Goal: Leave review/rating: Share an evaluation or opinion about a product, service, or content

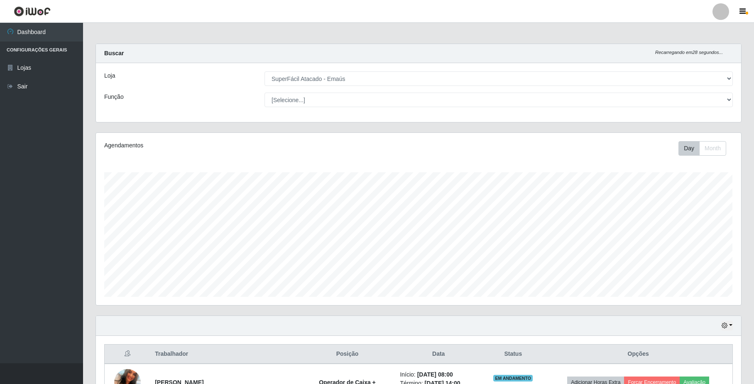
select select "407"
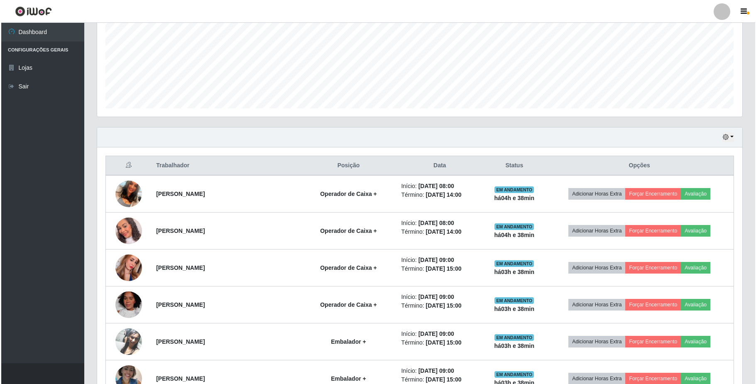
scroll to position [187, 0]
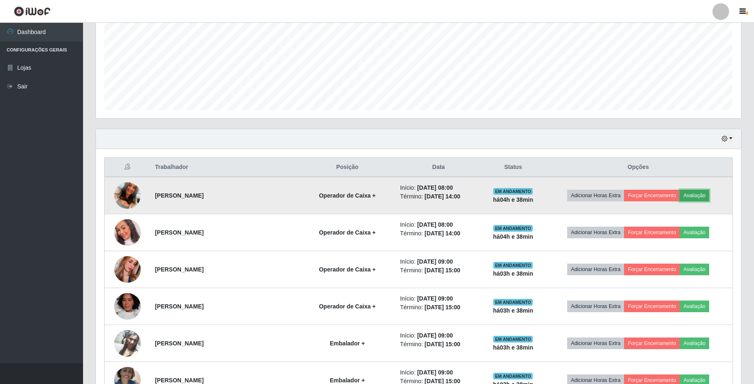
click at [709, 197] on button "Avaliação" at bounding box center [694, 196] width 29 height 12
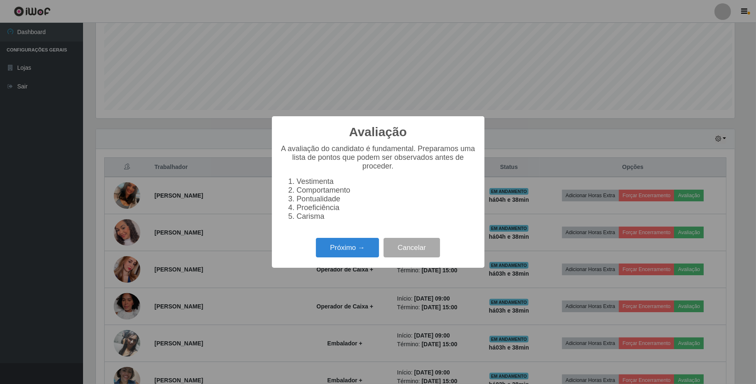
scroll to position [173, 639]
click at [370, 253] on button "Próximo →" at bounding box center [347, 248] width 63 height 20
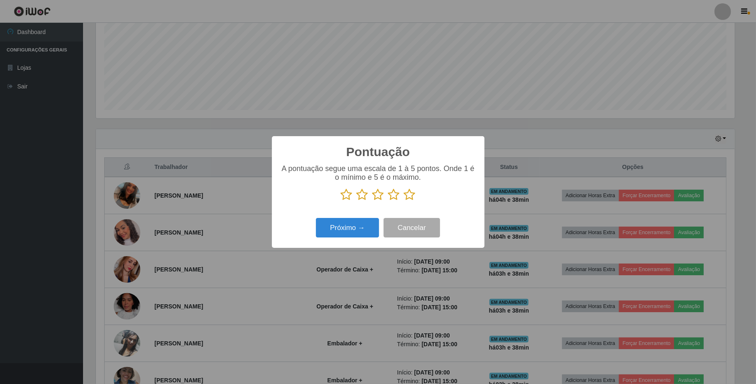
click at [397, 193] on icon at bounding box center [394, 195] width 12 height 12
click at [388, 201] on input "radio" at bounding box center [388, 201] width 0 height 0
click at [369, 233] on button "Próximo →" at bounding box center [347, 228] width 63 height 20
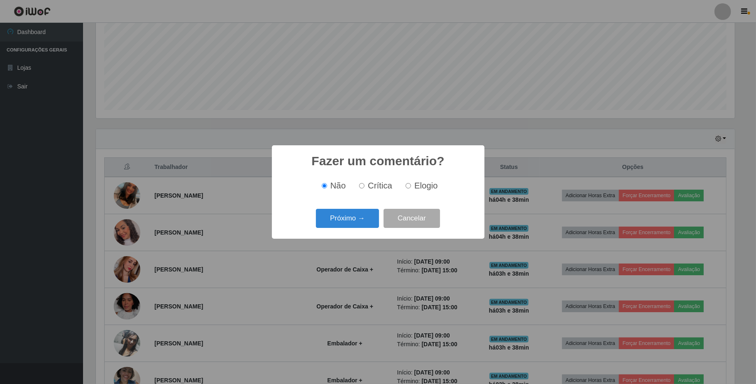
click at [412, 186] on label "Elogio" at bounding box center [419, 186] width 35 height 10
click at [411, 186] on input "Elogio" at bounding box center [408, 185] width 5 height 5
radio input "true"
click at [366, 216] on button "Próximo →" at bounding box center [347, 219] width 63 height 20
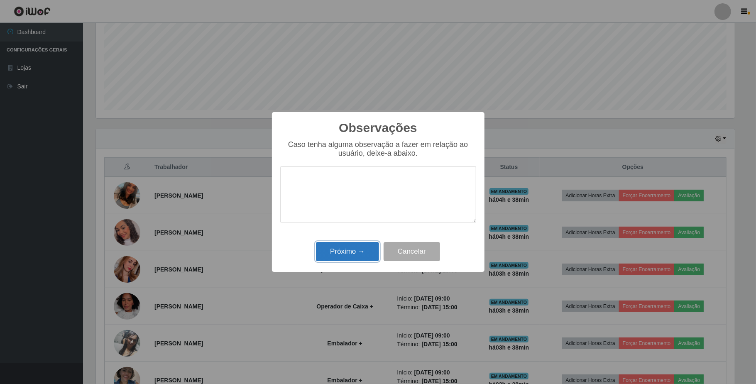
click at [360, 255] on button "Próximo →" at bounding box center [347, 252] width 63 height 20
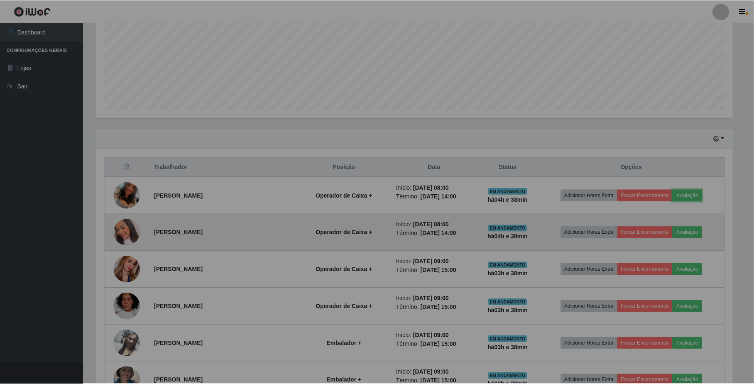
scroll to position [173, 645]
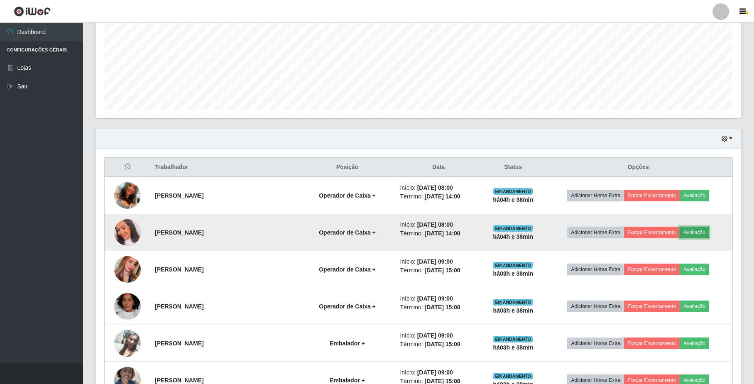
click at [703, 233] on button "Avaliação" at bounding box center [694, 233] width 29 height 12
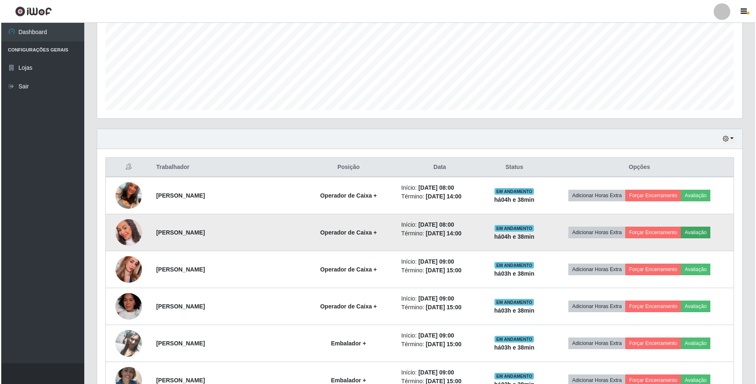
scroll to position [173, 639]
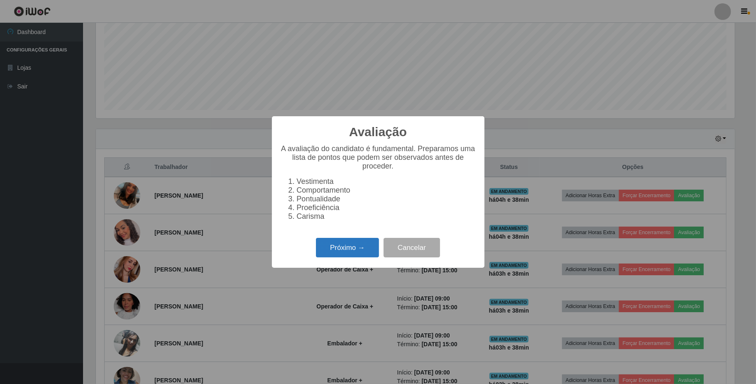
click at [360, 257] on button "Próximo →" at bounding box center [347, 248] width 63 height 20
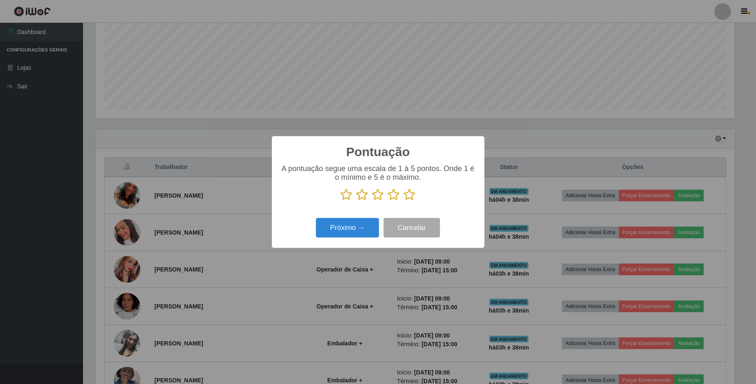
click at [392, 196] on icon at bounding box center [394, 195] width 12 height 12
click at [388, 201] on input "radio" at bounding box center [388, 201] width 0 height 0
click at [370, 230] on button "Próximo →" at bounding box center [347, 228] width 63 height 20
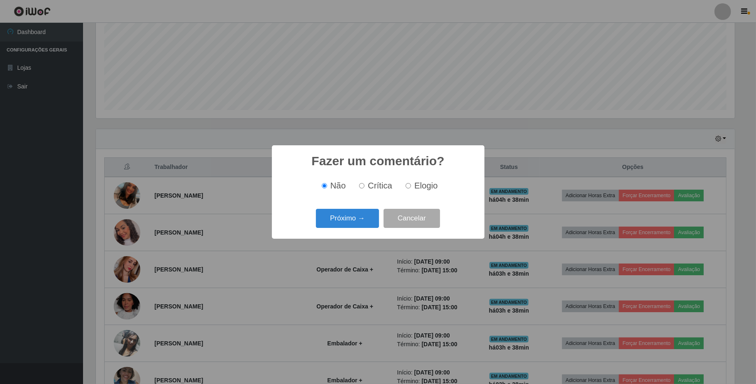
click at [407, 189] on input "Elogio" at bounding box center [408, 185] width 5 height 5
radio input "true"
click at [356, 213] on button "Próximo →" at bounding box center [347, 219] width 63 height 20
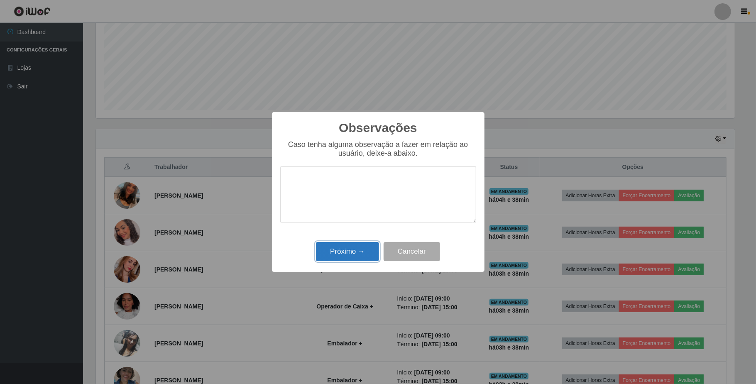
click at [353, 251] on button "Próximo →" at bounding box center [347, 252] width 63 height 20
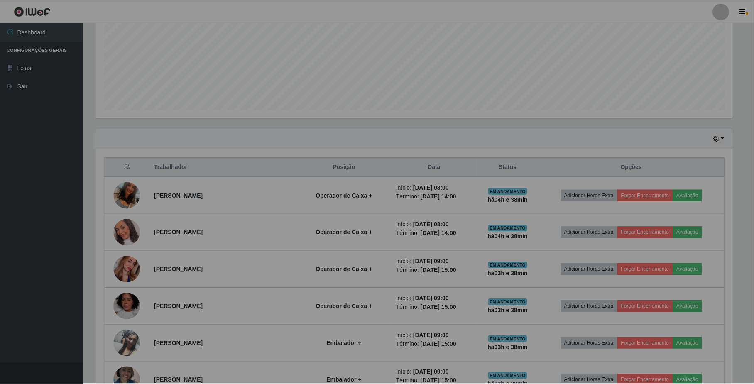
scroll to position [173, 645]
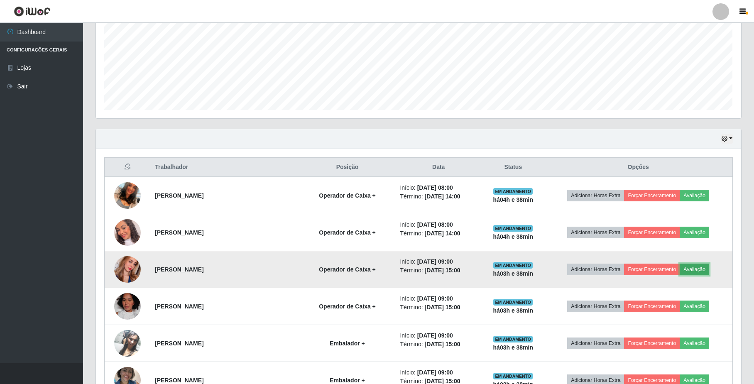
click at [698, 267] on button "Avaliação" at bounding box center [694, 270] width 29 height 12
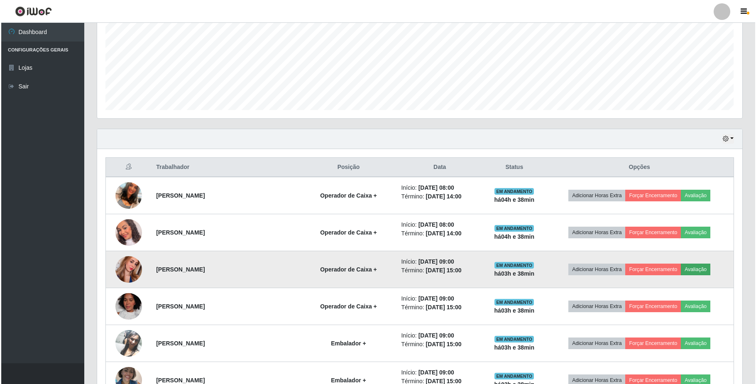
scroll to position [173, 639]
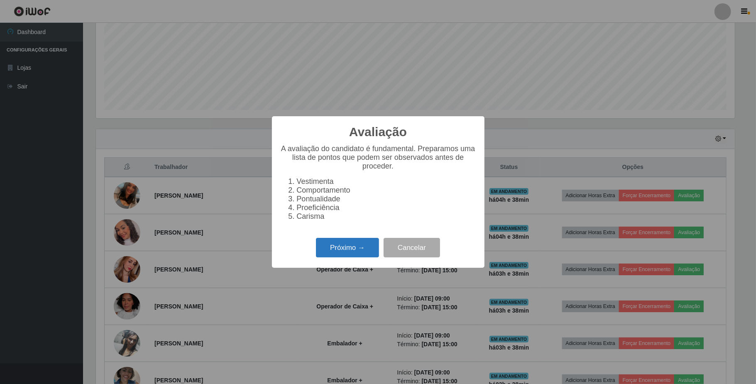
click at [362, 256] on button "Próximo →" at bounding box center [347, 248] width 63 height 20
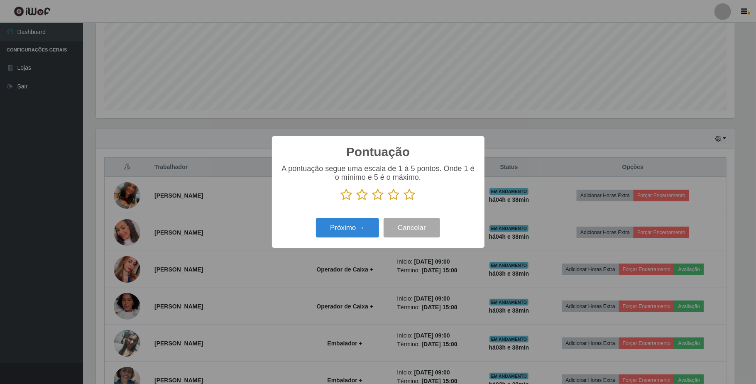
scroll to position [415036, 414570]
click at [397, 191] on icon at bounding box center [394, 195] width 12 height 12
click at [388, 201] on input "radio" at bounding box center [388, 201] width 0 height 0
click at [372, 230] on button "Próximo →" at bounding box center [347, 228] width 63 height 20
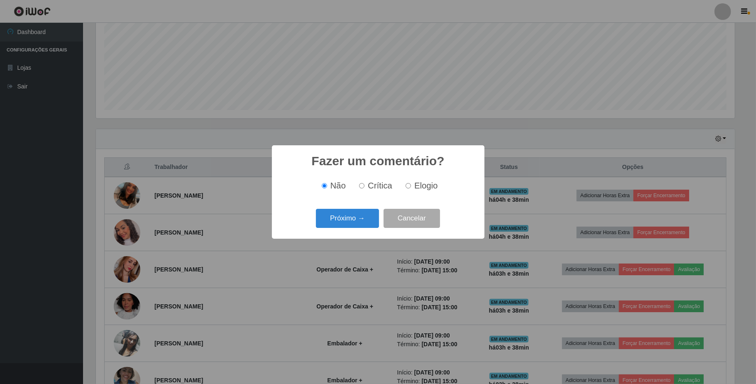
click at [414, 187] on span "Elogio" at bounding box center [425, 185] width 23 height 9
click at [411, 187] on input "Elogio" at bounding box center [408, 185] width 5 height 5
radio input "true"
click at [362, 217] on button "Próximo →" at bounding box center [347, 219] width 63 height 20
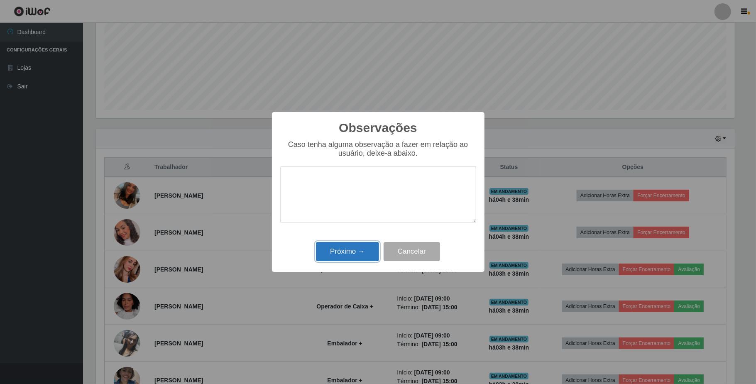
click at [344, 260] on button "Próximo →" at bounding box center [347, 252] width 63 height 20
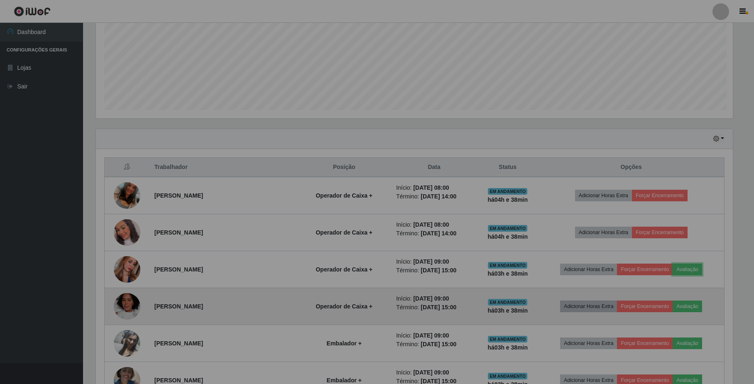
scroll to position [173, 645]
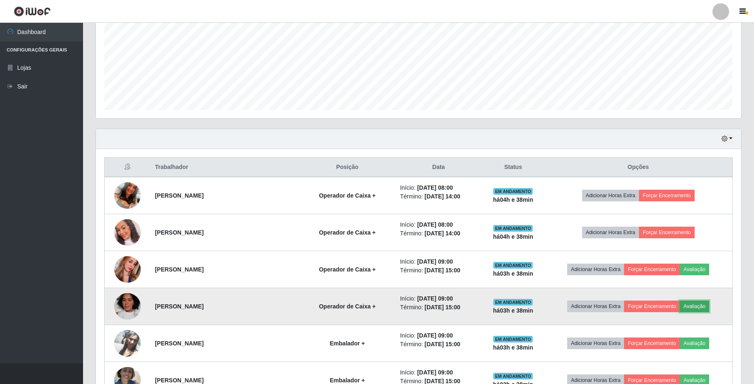
click at [696, 305] on button "Avaliação" at bounding box center [694, 307] width 29 height 12
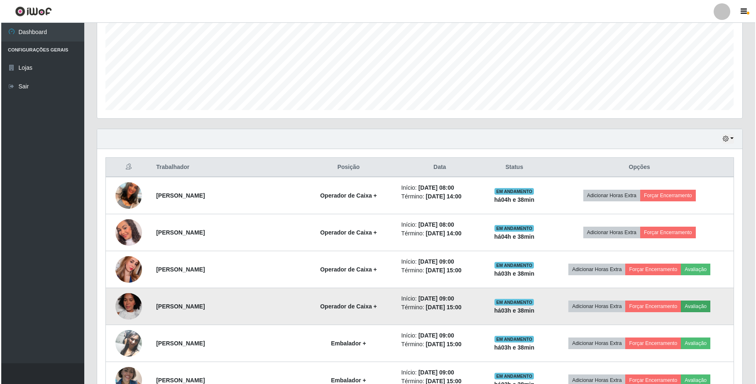
scroll to position [173, 639]
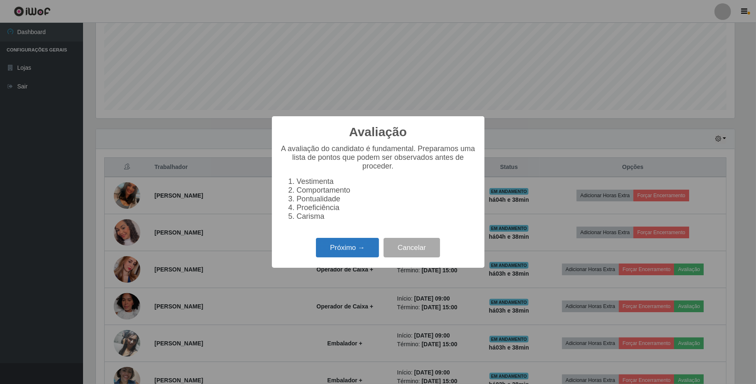
click at [356, 242] on button "Próximo →" at bounding box center [347, 248] width 63 height 20
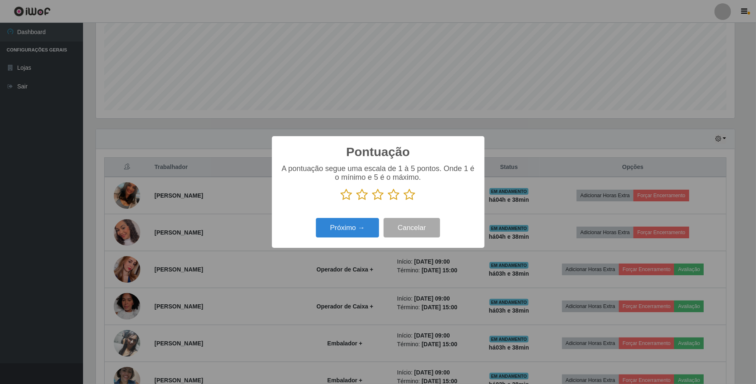
click at [394, 194] on icon at bounding box center [394, 195] width 12 height 12
click at [388, 201] on input "radio" at bounding box center [388, 201] width 0 height 0
click at [372, 225] on button "Próximo →" at bounding box center [347, 228] width 63 height 20
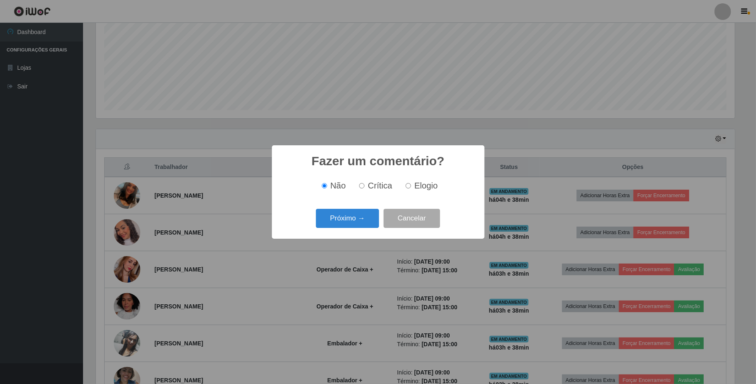
click at [409, 176] on div "Não Crítica Elogio" at bounding box center [378, 186] width 196 height 24
drag, startPoint x: 408, startPoint y: 185, endPoint x: 407, endPoint y: 190, distance: 5.0
click at [407, 190] on label "Elogio" at bounding box center [419, 186] width 35 height 10
click at [407, 189] on input "Elogio" at bounding box center [408, 185] width 5 height 5
radio input "true"
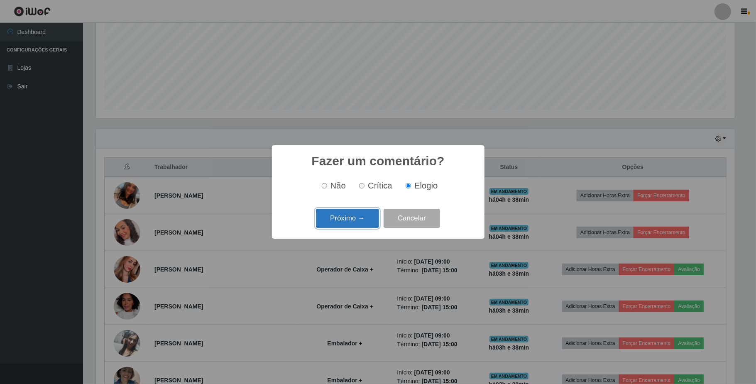
click at [365, 213] on button "Próximo →" at bounding box center [347, 219] width 63 height 20
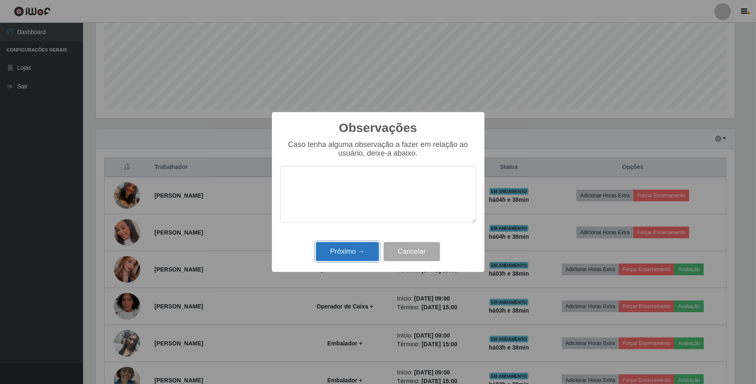
click at [357, 258] on button "Próximo →" at bounding box center [347, 252] width 63 height 20
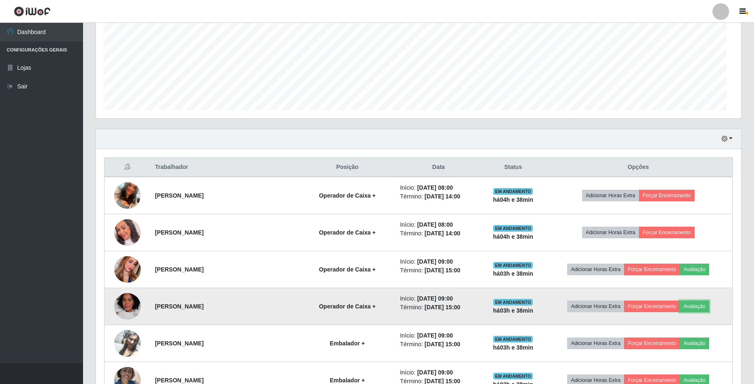
scroll to position [173, 645]
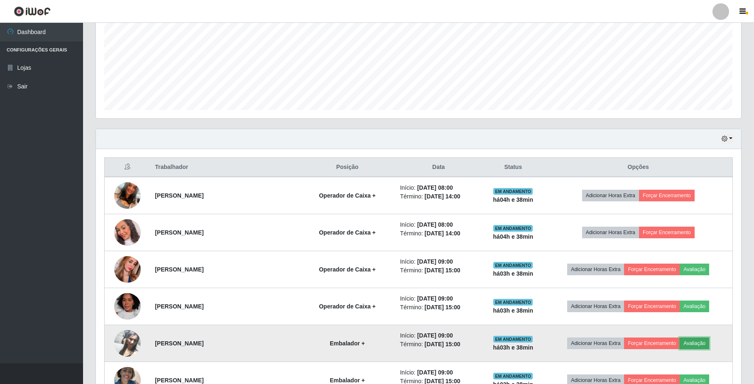
click at [704, 341] on button "Avaliação" at bounding box center [694, 344] width 29 height 12
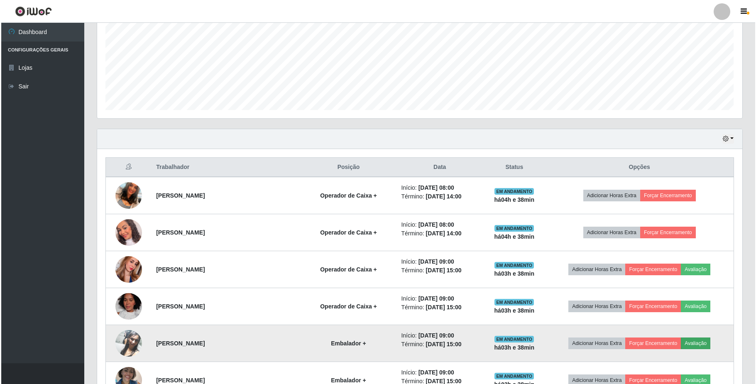
scroll to position [173, 639]
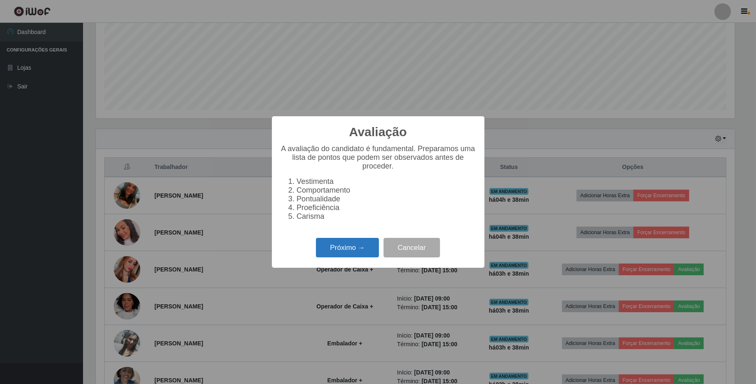
click at [361, 253] on button "Próximo →" at bounding box center [347, 248] width 63 height 20
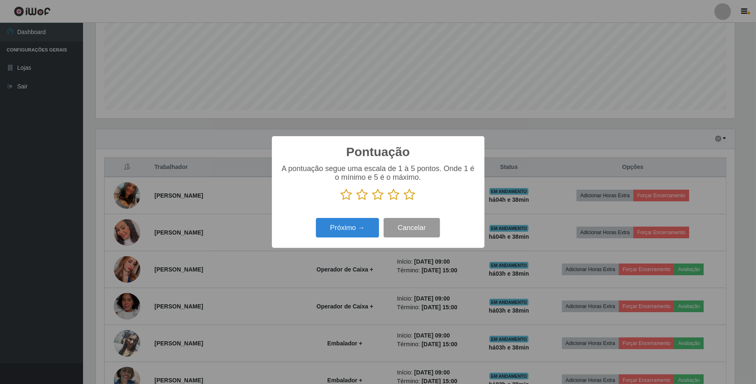
scroll to position [415036, 414570]
click at [397, 198] on icon at bounding box center [394, 195] width 12 height 12
click at [388, 201] on input "radio" at bounding box center [388, 201] width 0 height 0
drag, startPoint x: 364, startPoint y: 226, endPoint x: 374, endPoint y: 223, distance: 10.0
click at [374, 223] on button "Próximo →" at bounding box center [347, 228] width 63 height 20
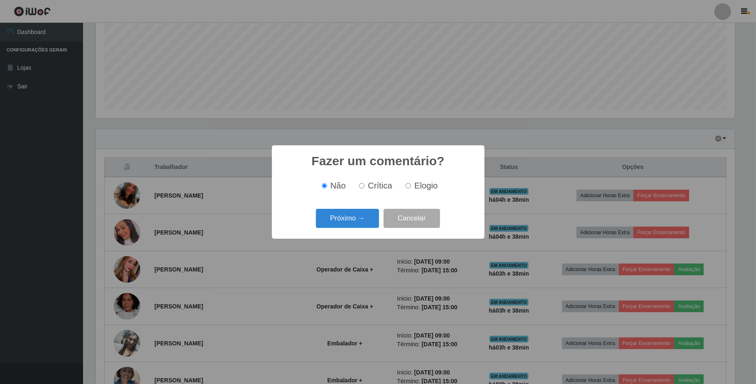
click at [411, 188] on label "Elogio" at bounding box center [419, 186] width 35 height 10
click at [411, 188] on input "Elogio" at bounding box center [408, 185] width 5 height 5
radio input "true"
drag, startPoint x: 316, startPoint y: 228, endPoint x: 321, endPoint y: 228, distance: 5.4
click at [318, 228] on div "Próximo → Cancelar" at bounding box center [378, 218] width 196 height 24
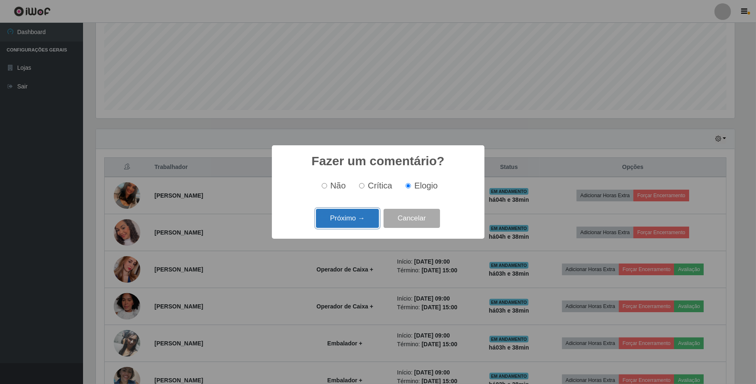
drag, startPoint x: 324, startPoint y: 228, endPoint x: 329, endPoint y: 226, distance: 5.6
click at [329, 226] on button "Próximo →" at bounding box center [347, 219] width 63 height 20
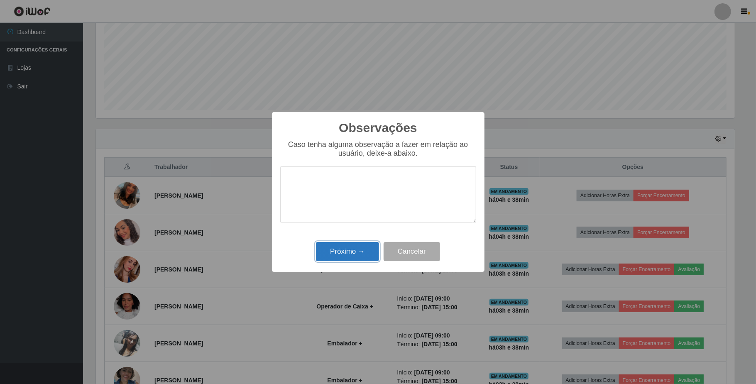
drag, startPoint x: 342, startPoint y: 244, endPoint x: 344, endPoint y: 257, distance: 13.4
click at [344, 256] on button "Próximo →" at bounding box center [347, 252] width 63 height 20
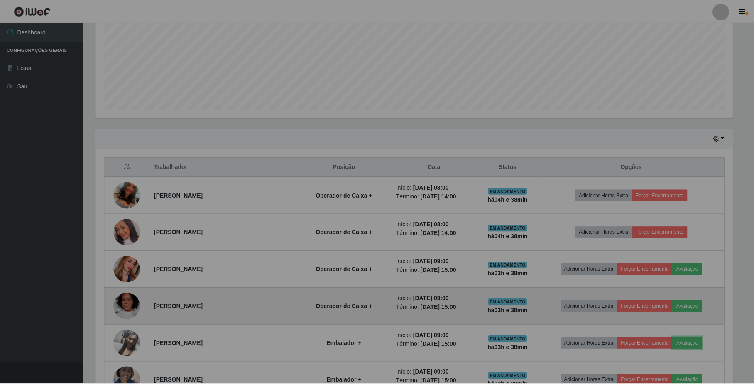
scroll to position [0, 0]
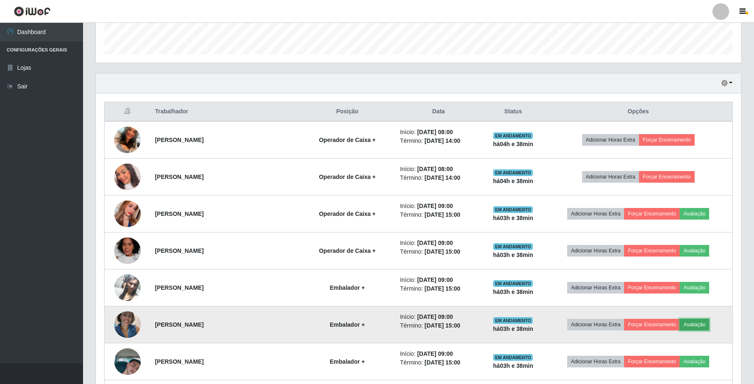
click at [696, 331] on button "Avaliação" at bounding box center [694, 325] width 29 height 12
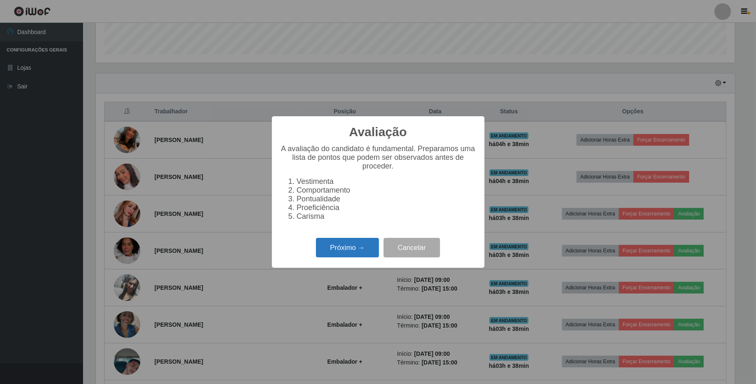
click at [334, 257] on button "Próximo →" at bounding box center [347, 248] width 63 height 20
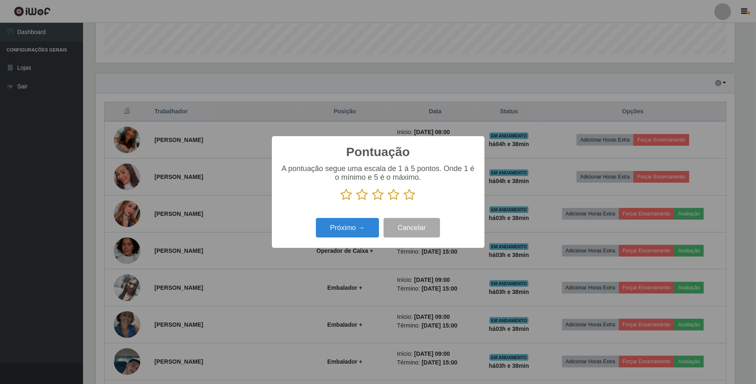
click at [393, 197] on icon at bounding box center [394, 195] width 12 height 12
click at [388, 201] on input "radio" at bounding box center [388, 201] width 0 height 0
click at [356, 229] on button "Próximo →" at bounding box center [347, 228] width 63 height 20
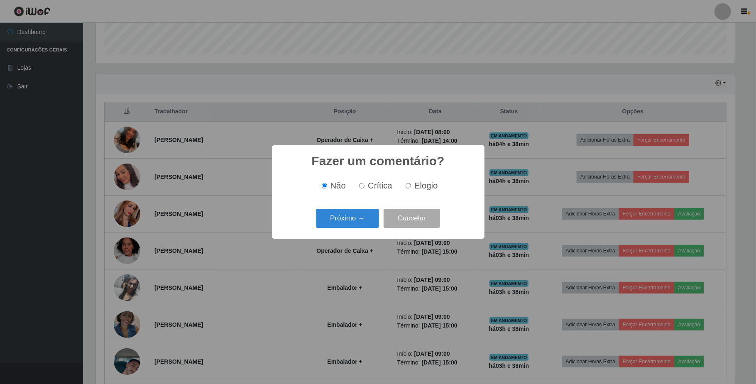
click at [407, 192] on div "Não Crítica Elogio" at bounding box center [378, 186] width 196 height 24
click at [407, 186] on input "Elogio" at bounding box center [408, 185] width 5 height 5
radio input "true"
click at [355, 210] on button "Próximo →" at bounding box center [347, 219] width 63 height 20
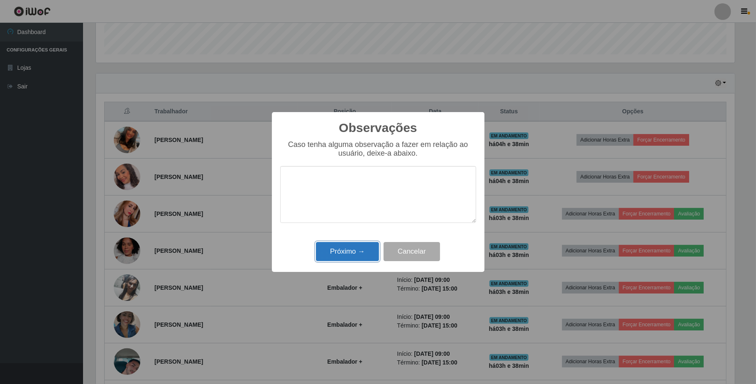
click at [340, 255] on button "Próximo →" at bounding box center [347, 252] width 63 height 20
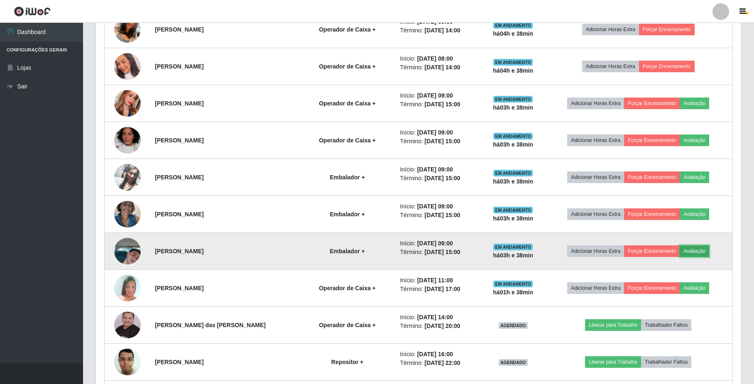
click at [701, 253] on button "Avaliação" at bounding box center [694, 251] width 29 height 12
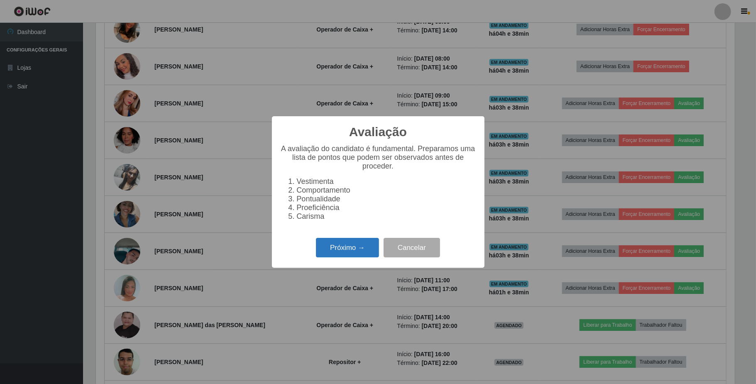
click at [350, 249] on button "Próximo →" at bounding box center [347, 248] width 63 height 20
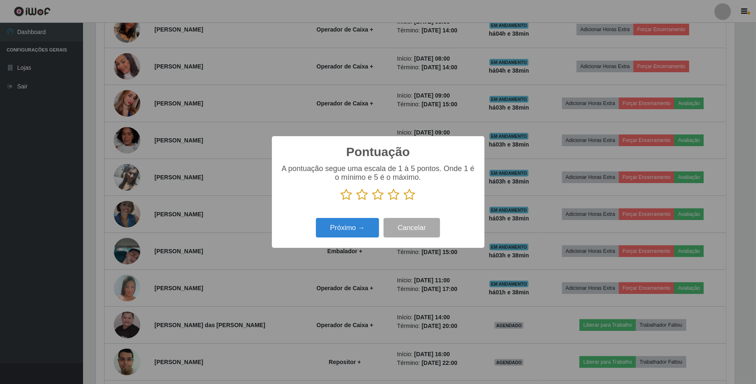
click at [396, 198] on icon at bounding box center [394, 195] width 12 height 12
click at [388, 201] on input "radio" at bounding box center [388, 201] width 0 height 0
click at [374, 229] on button "Próximo →" at bounding box center [347, 228] width 63 height 20
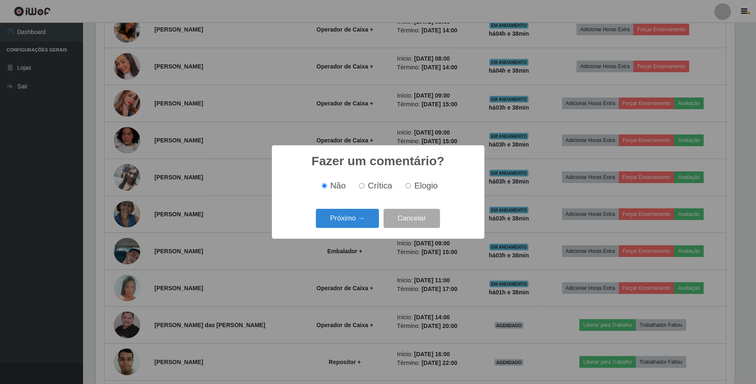
drag, startPoint x: 409, startPoint y: 186, endPoint x: 368, endPoint y: 210, distance: 47.4
click at [409, 186] on input "Elogio" at bounding box center [408, 185] width 5 height 5
radio input "true"
click at [360, 218] on button "Próximo →" at bounding box center [347, 219] width 63 height 20
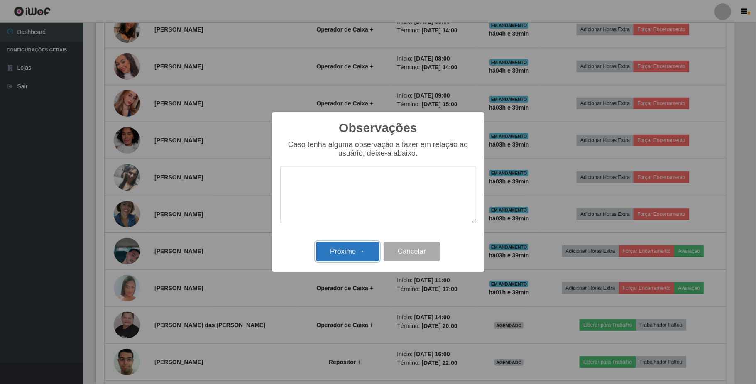
click at [360, 250] on button "Próximo →" at bounding box center [347, 252] width 63 height 20
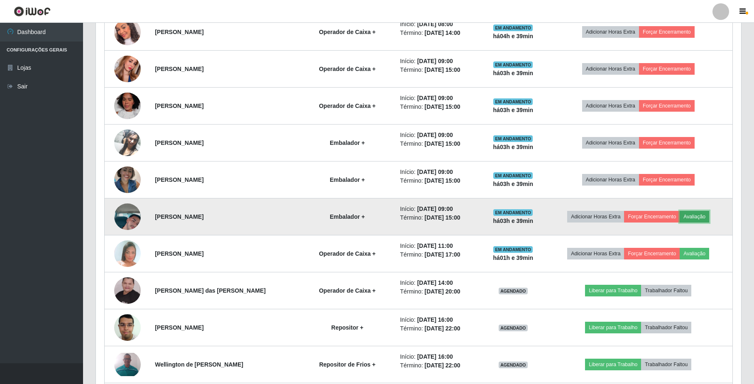
click at [709, 218] on button "Avaliação" at bounding box center [694, 217] width 29 height 12
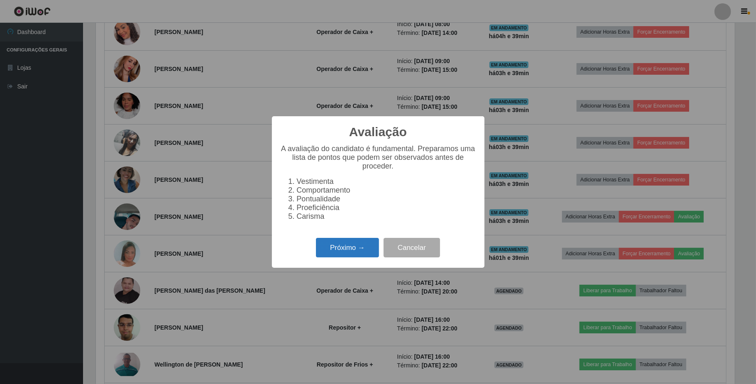
click at [348, 245] on button "Próximo →" at bounding box center [347, 248] width 63 height 20
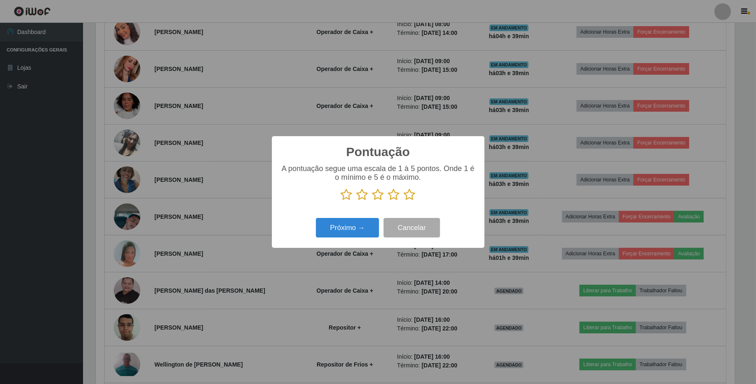
click at [394, 196] on icon at bounding box center [394, 195] width 12 height 12
click at [388, 201] on input "radio" at bounding box center [388, 201] width 0 height 0
click at [359, 230] on button "Próximo →" at bounding box center [347, 228] width 63 height 20
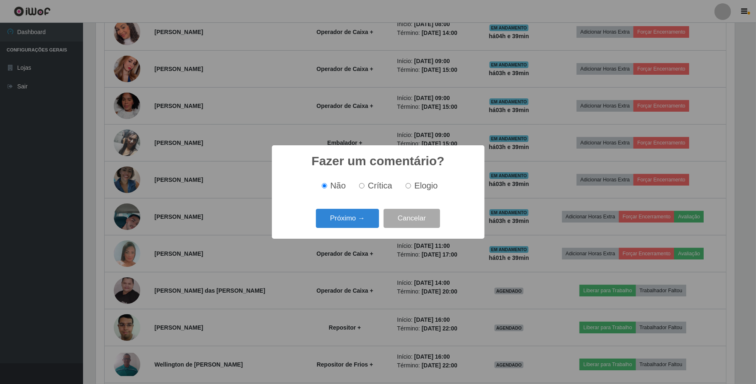
click at [407, 186] on input "Elogio" at bounding box center [408, 185] width 5 height 5
radio input "true"
click at [360, 216] on button "Próximo →" at bounding box center [347, 219] width 63 height 20
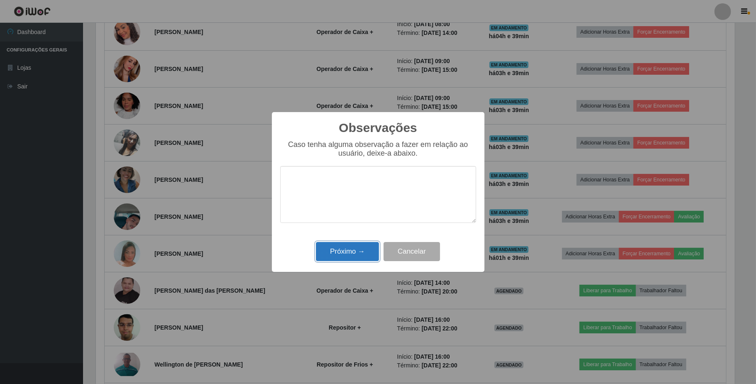
click at [358, 250] on button "Próximo →" at bounding box center [347, 252] width 63 height 20
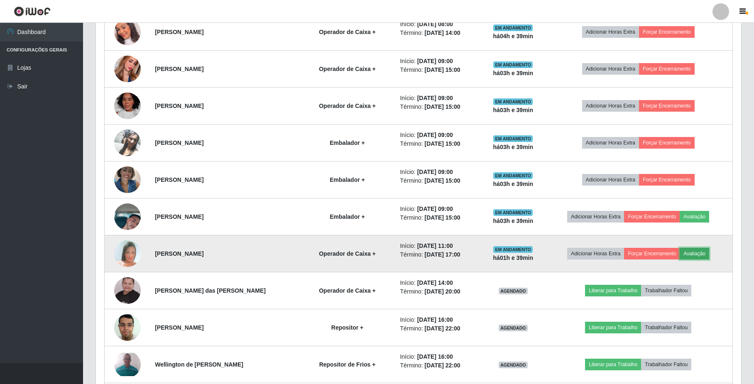
click at [699, 253] on button "Avaliação" at bounding box center [694, 254] width 29 height 12
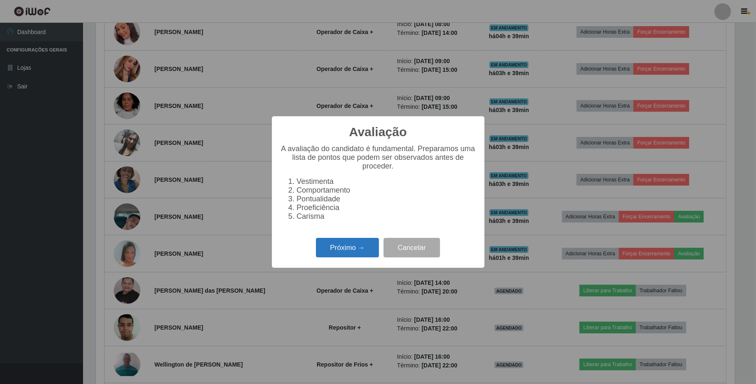
click at [351, 248] on button "Próximo →" at bounding box center [347, 248] width 63 height 20
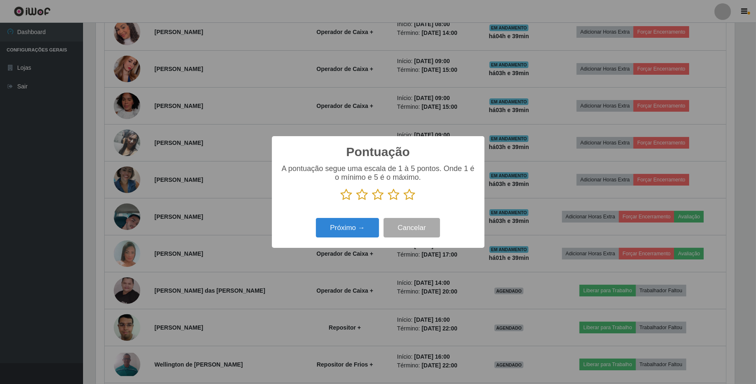
click at [397, 196] on icon at bounding box center [394, 195] width 12 height 12
click at [388, 201] on input "radio" at bounding box center [388, 201] width 0 height 0
click at [360, 220] on button "Próximo →" at bounding box center [347, 228] width 63 height 20
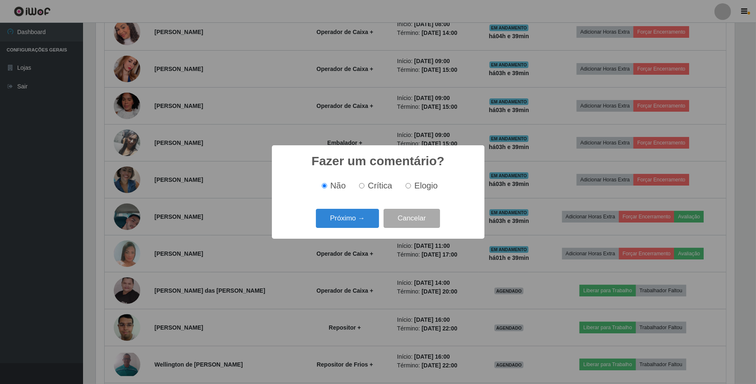
click at [409, 190] on label "Elogio" at bounding box center [419, 186] width 35 height 10
click at [409, 189] on input "Elogio" at bounding box center [408, 185] width 5 height 5
radio input "true"
click at [379, 212] on button "Próximo →" at bounding box center [347, 219] width 63 height 20
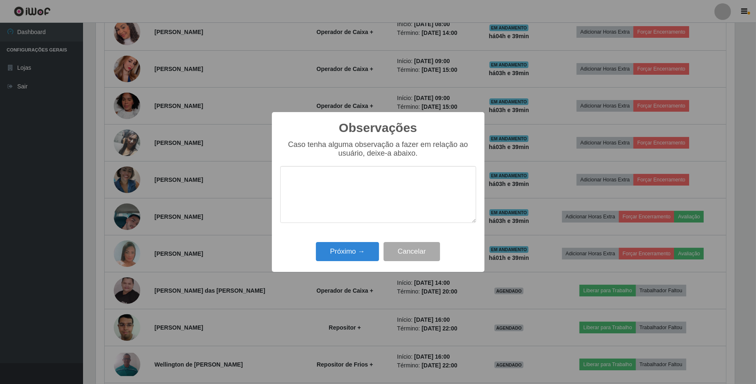
click at [355, 241] on div "Observações × Caso tenha alguma observação a fazer em relação ao usuário, deixe…" at bounding box center [378, 192] width 213 height 160
click at [366, 246] on button "Próximo →" at bounding box center [347, 252] width 63 height 20
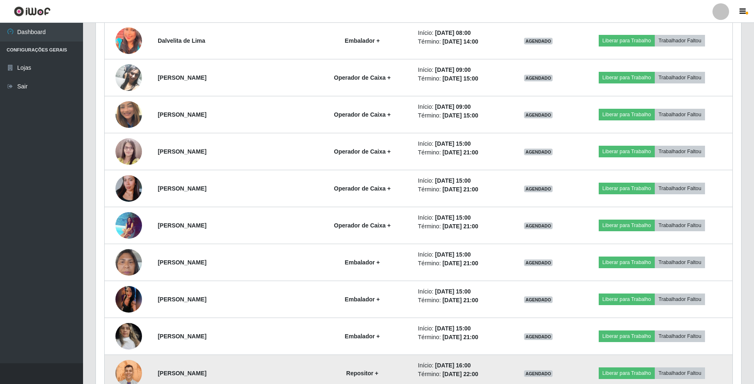
scroll to position [1218, 0]
